Goal: Task Accomplishment & Management: Use online tool/utility

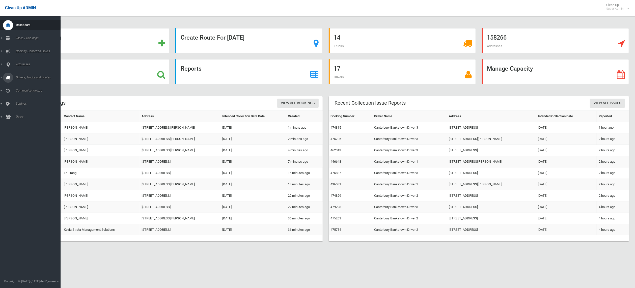
click at [21, 74] on link "Drivers, Trucks and Routes" at bounding box center [33, 78] width 66 height 10
click at [20, 85] on span "Drivers" at bounding box center [37, 86] width 47 height 4
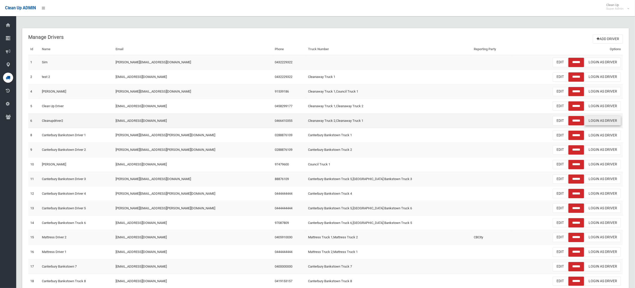
click at [601, 118] on link "Login As Driver" at bounding box center [603, 120] width 36 height 9
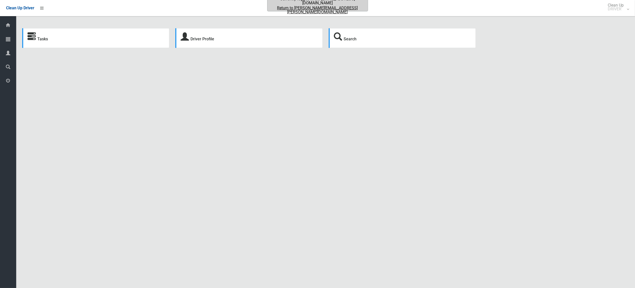
click at [41, 36] on strong "Tasks" at bounding box center [37, 38] width 20 height 7
click at [42, 38] on link "Tasks" at bounding box center [42, 39] width 11 height 5
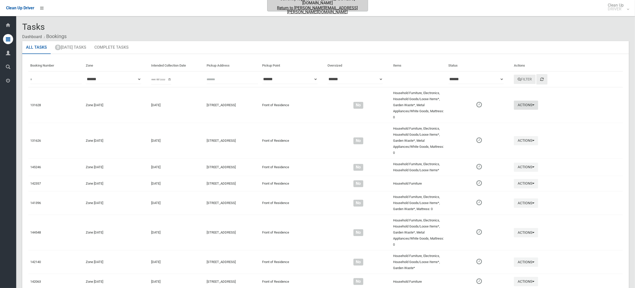
click at [532, 103] on icon "button" at bounding box center [533, 105] width 2 height 4
click at [481, 112] on link "Complete Booking" at bounding box center [508, 116] width 60 height 10
click at [516, 228] on button "Actions" at bounding box center [526, 232] width 24 height 9
click at [489, 239] on link "Complete Booking" at bounding box center [508, 244] width 60 height 10
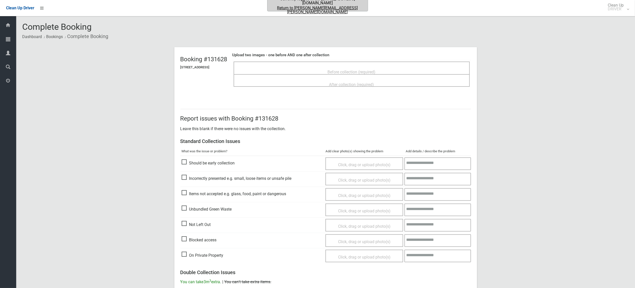
click at [280, 70] on div "Before collection (required)" at bounding box center [351, 71] width 225 height 9
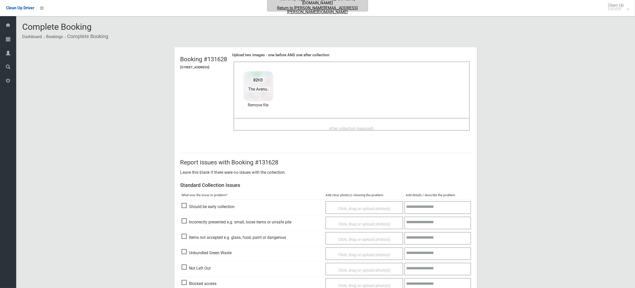
click at [274, 99] on img at bounding box center [258, 86] width 32 height 32
click at [273, 107] on link "Remove file" at bounding box center [258, 105] width 30 height 8
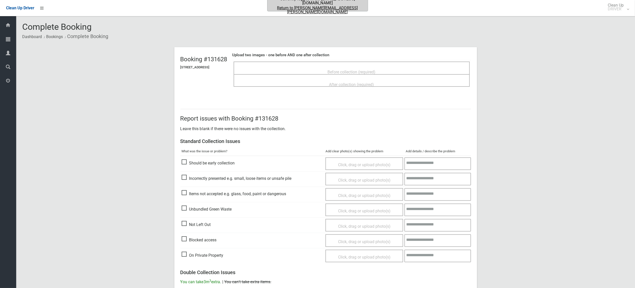
click at [287, 65] on div "Before collection (required)" at bounding box center [352, 68] width 236 height 13
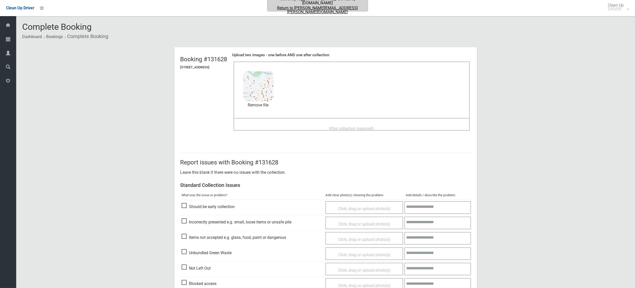
click at [335, 125] on div "After collection (required)" at bounding box center [351, 128] width 225 height 9
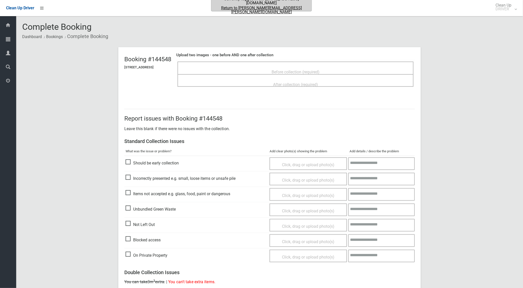
click at [213, 67] on div "Before collection (required)" at bounding box center [296, 68] width 236 height 13
